Goal: Information Seeking & Learning: Learn about a topic

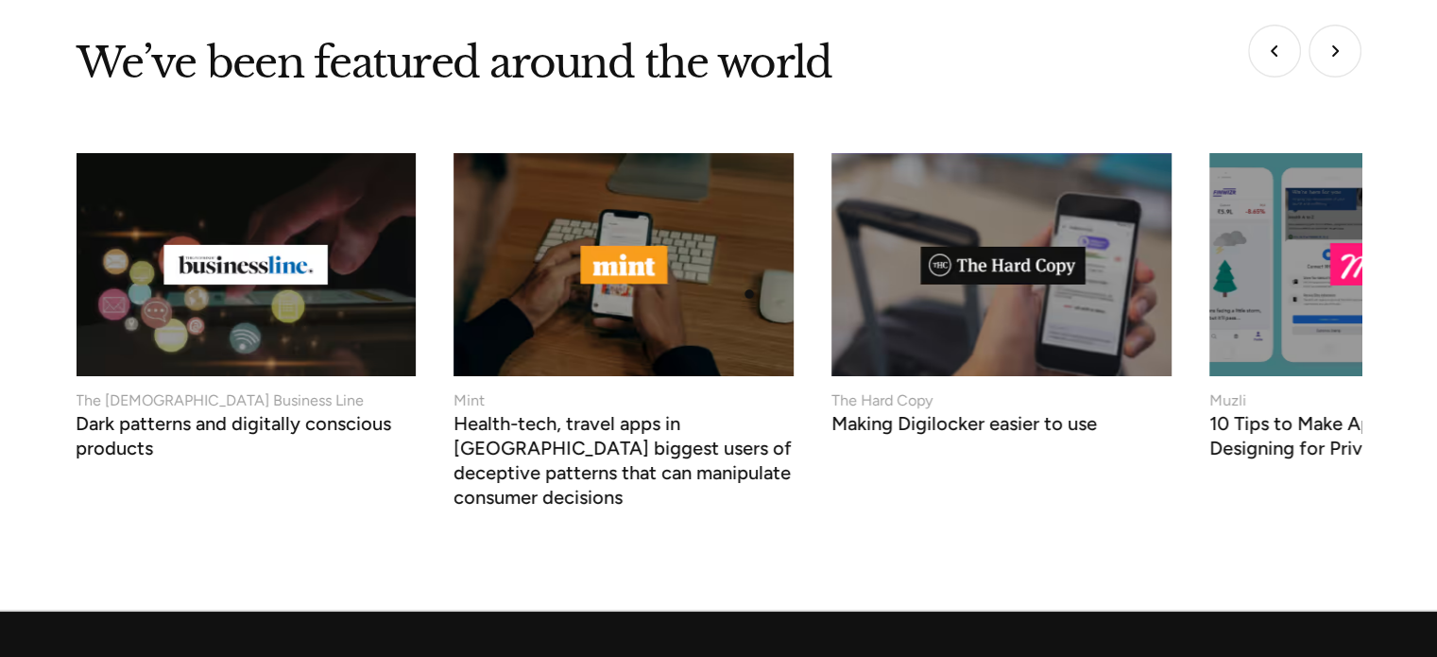
scroll to position [7454, 0]
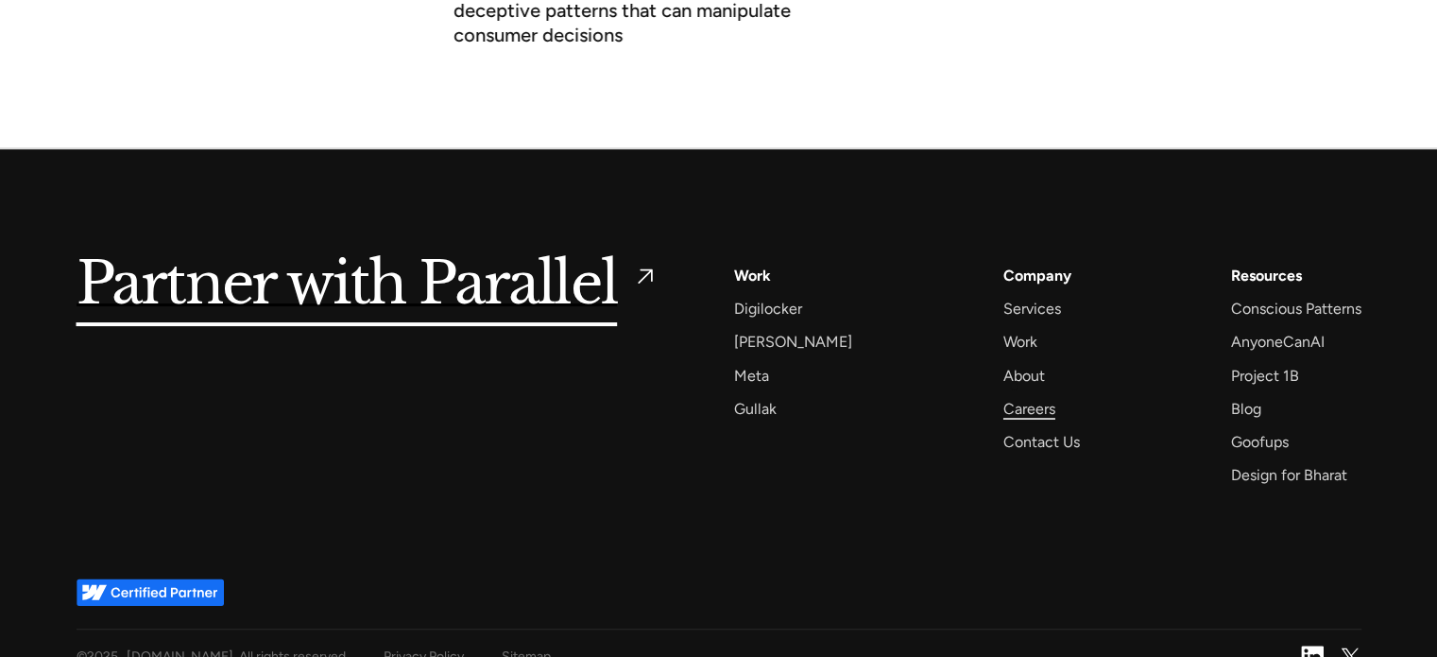
click at [1014, 396] on div "Careers" at bounding box center [1029, 409] width 52 height 26
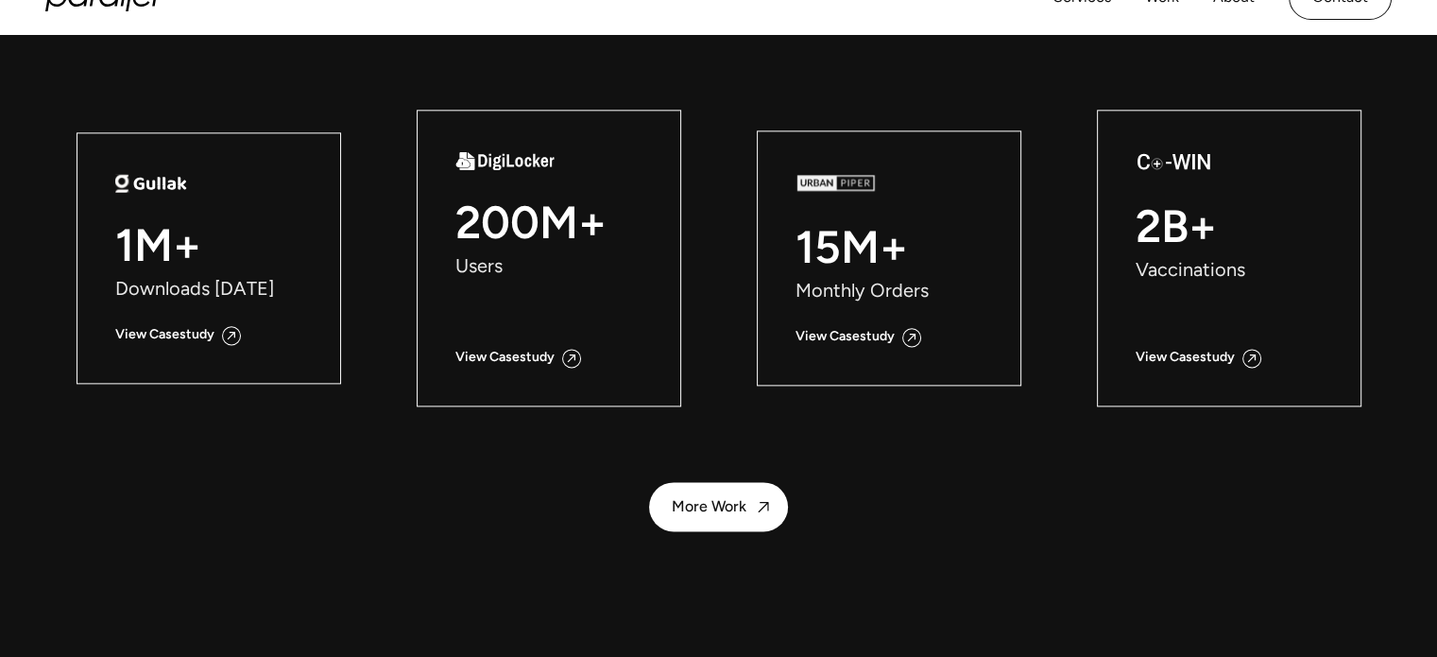
scroll to position [2354, 0]
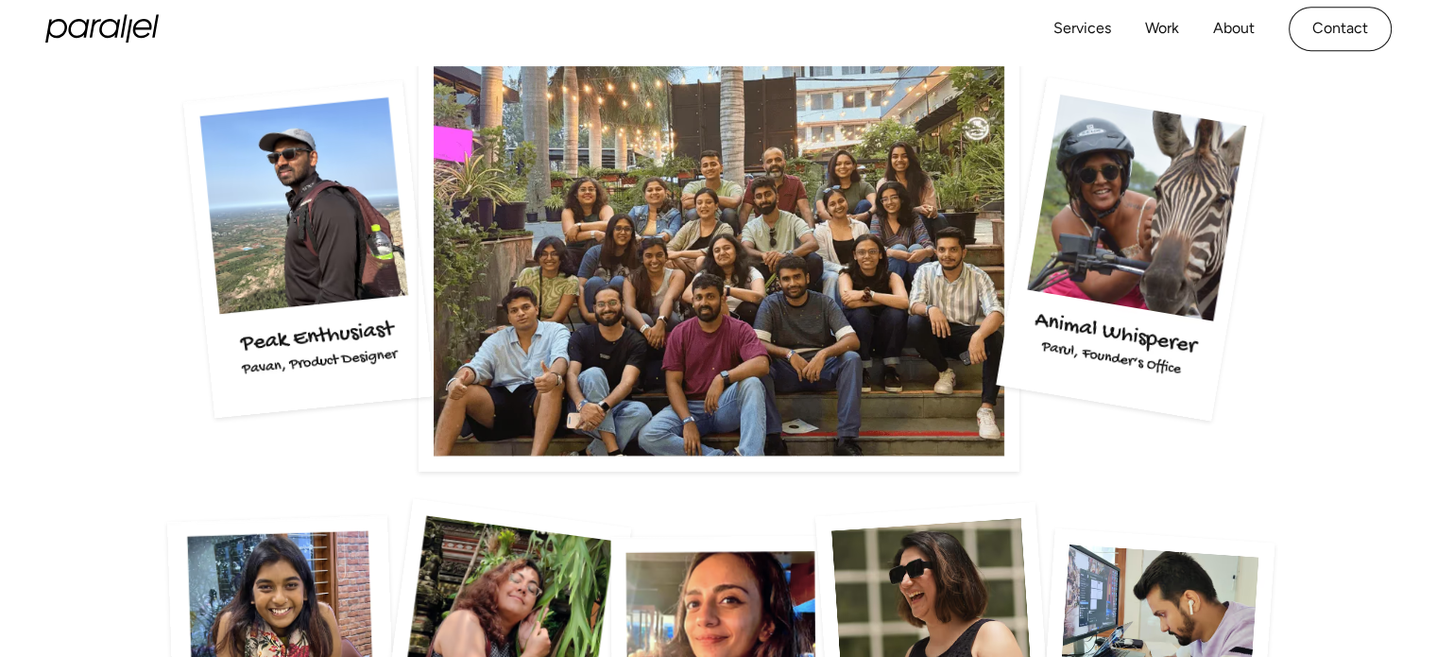
click at [1014, 386] on img at bounding box center [719, 248] width 601 height 444
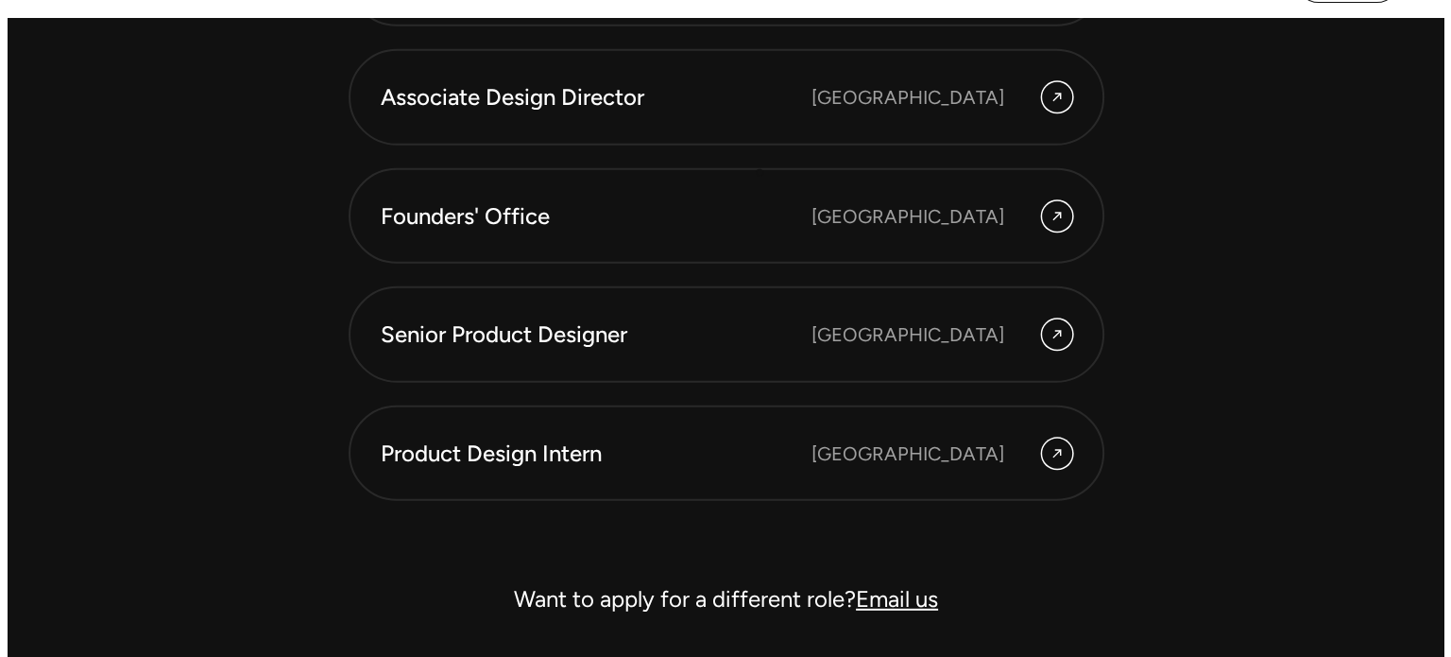
scroll to position [5357, 0]
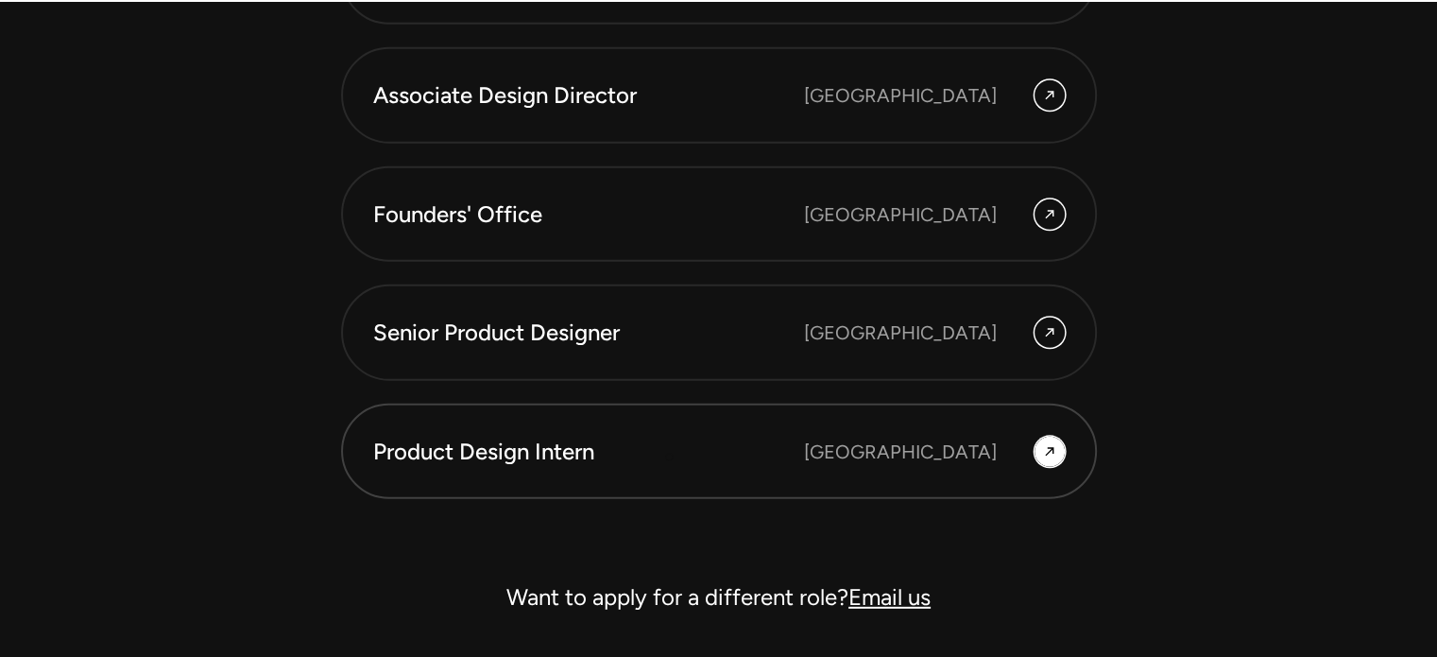
click at [669, 456] on div "Product Design Intern" at bounding box center [588, 452] width 431 height 32
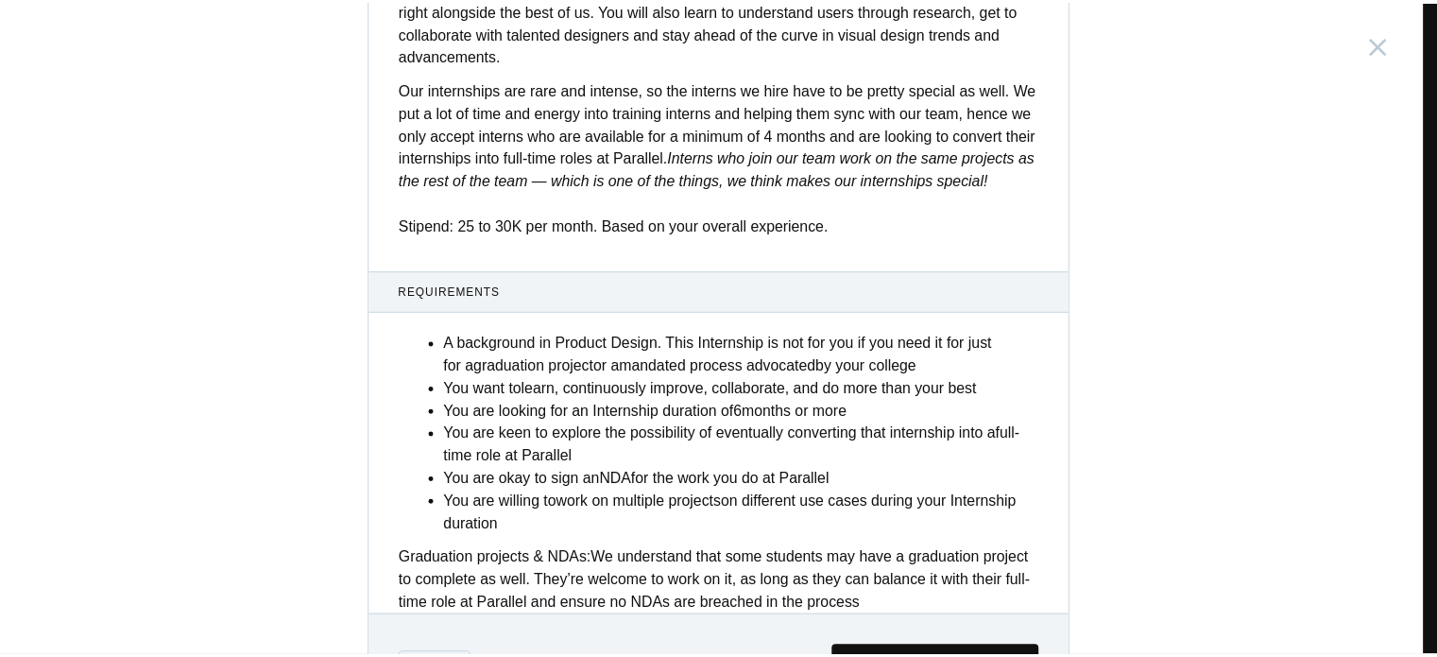
scroll to position [774, 0]
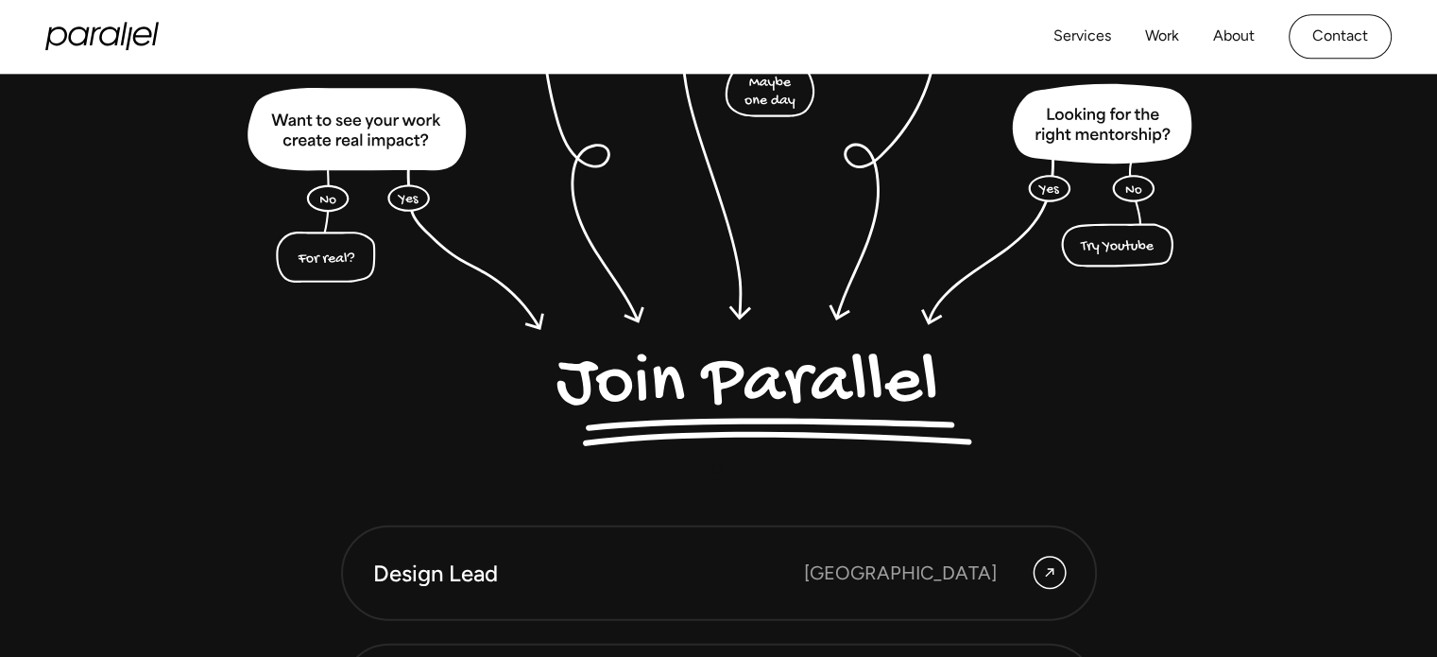
scroll to position [4758, 0]
